Goal: Task Accomplishment & Management: Manage account settings

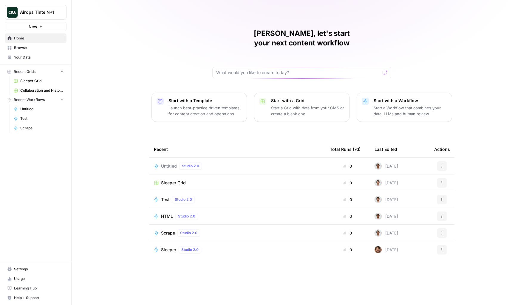
click at [44, 271] on link "Settings" at bounding box center [36, 269] width 62 height 10
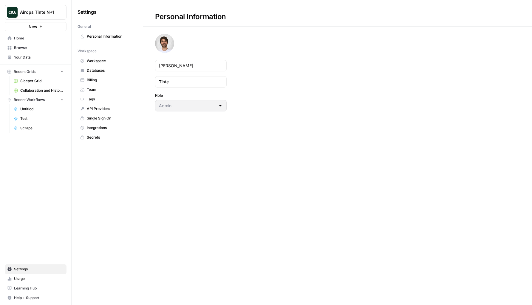
click at [112, 32] on link "Personal Information" at bounding box center [107, 37] width 59 height 10
click at [109, 62] on span "Workspace" at bounding box center [110, 60] width 47 height 5
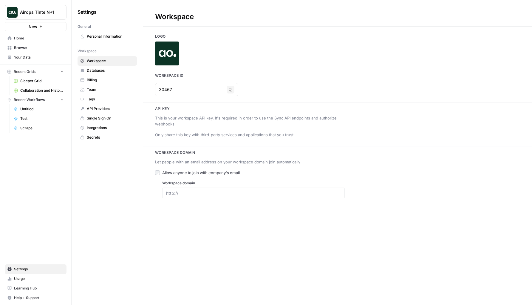
type input "www.airops.com"
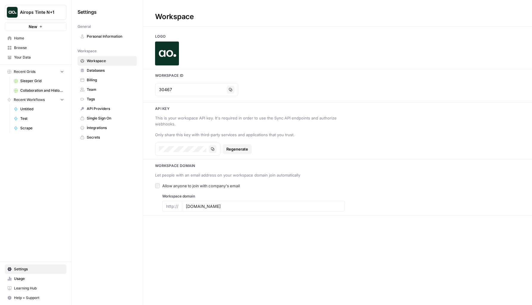
click at [110, 70] on span "Databases" at bounding box center [110, 70] width 47 height 5
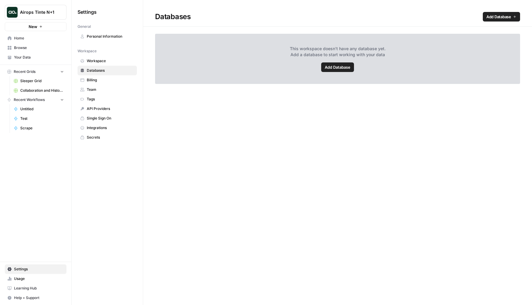
click at [108, 81] on span "Billing" at bounding box center [110, 79] width 47 height 5
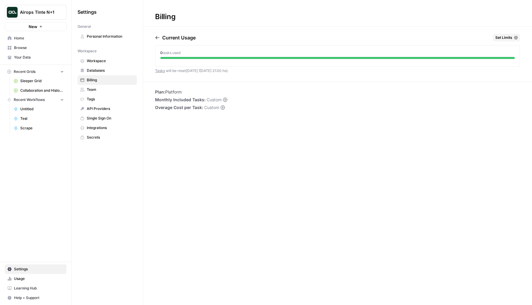
click at [108, 87] on span "Team" at bounding box center [110, 89] width 47 height 5
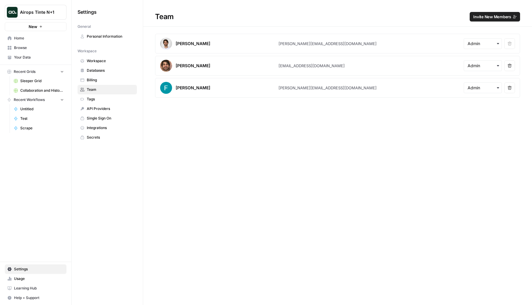
click at [109, 96] on link "Tags" at bounding box center [107, 99] width 59 height 10
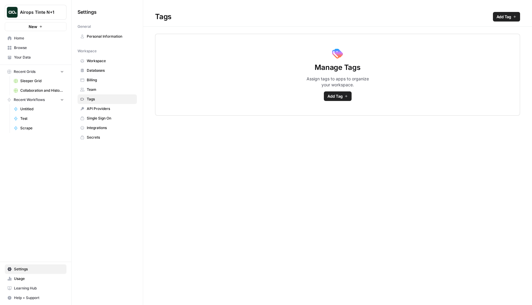
click at [113, 110] on span "API Providers" at bounding box center [110, 108] width 47 height 5
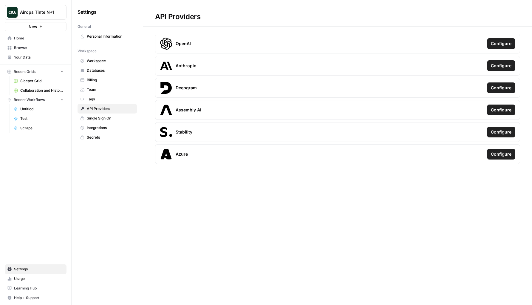
click at [113, 115] on link "Single Sign On" at bounding box center [107, 118] width 59 height 10
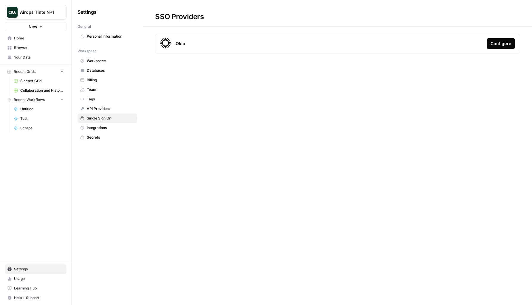
click at [112, 127] on span "Integrations" at bounding box center [110, 127] width 47 height 5
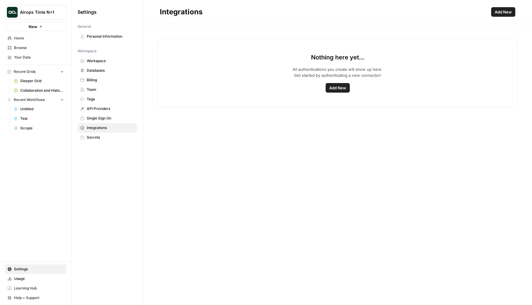
click at [112, 143] on div "Settings General Personal Information Workspace Workspace Databases Billing Tea…" at bounding box center [107, 74] width 71 height 149
click at [111, 140] on span "Secrets" at bounding box center [110, 137] width 47 height 5
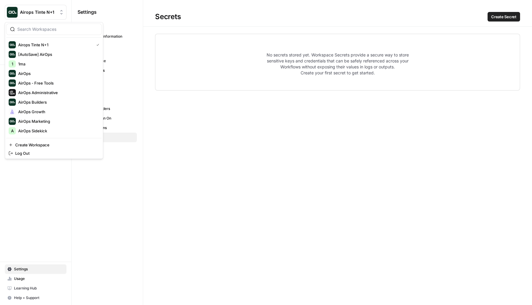
click at [63, 9] on icon "Workspace: Airops Tinte N+1" at bounding box center [61, 12] width 6 height 6
type input "airo"
click at [63, 9] on icon "Workspace: Airops Tinte N+1" at bounding box center [61, 12] width 6 height 6
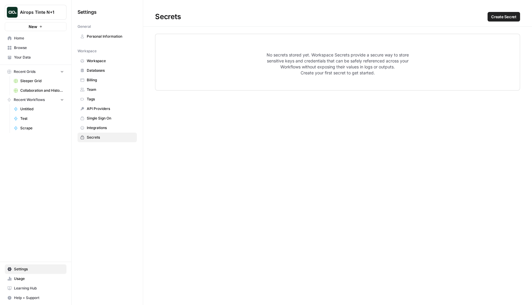
click at [63, 9] on icon "Workspace: Airops Tinte N+1" at bounding box center [61, 12] width 6 height 6
type input "builde"
click at [34, 41] on div "AirOps Builders" at bounding box center [54, 44] width 91 height 7
click at [34, 41] on link "Home" at bounding box center [36, 38] width 62 height 10
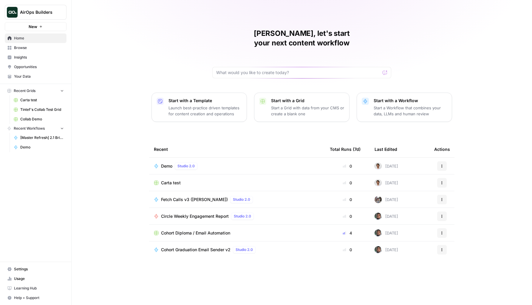
click at [47, 273] on link "Settings" at bounding box center [36, 269] width 62 height 10
